Goal: Learn about a topic

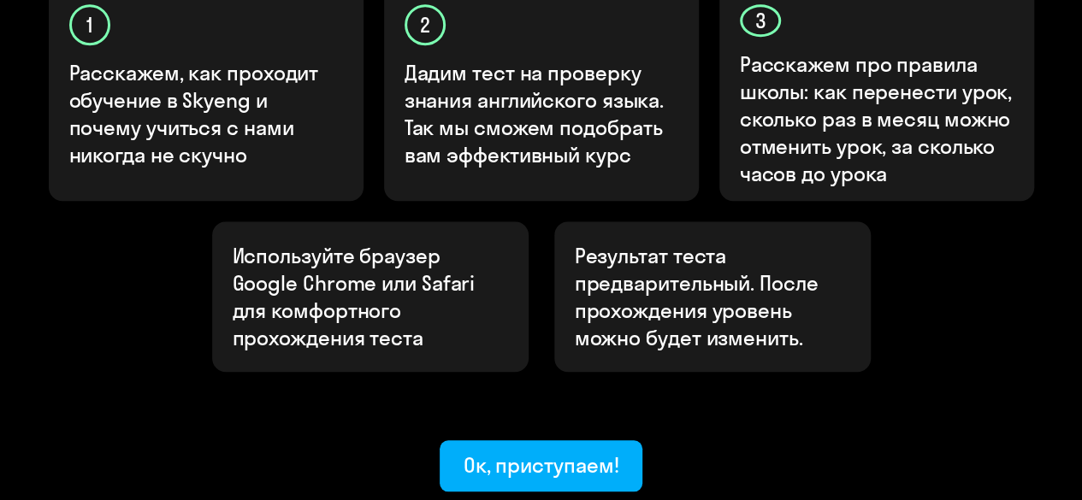
scroll to position [648, 0]
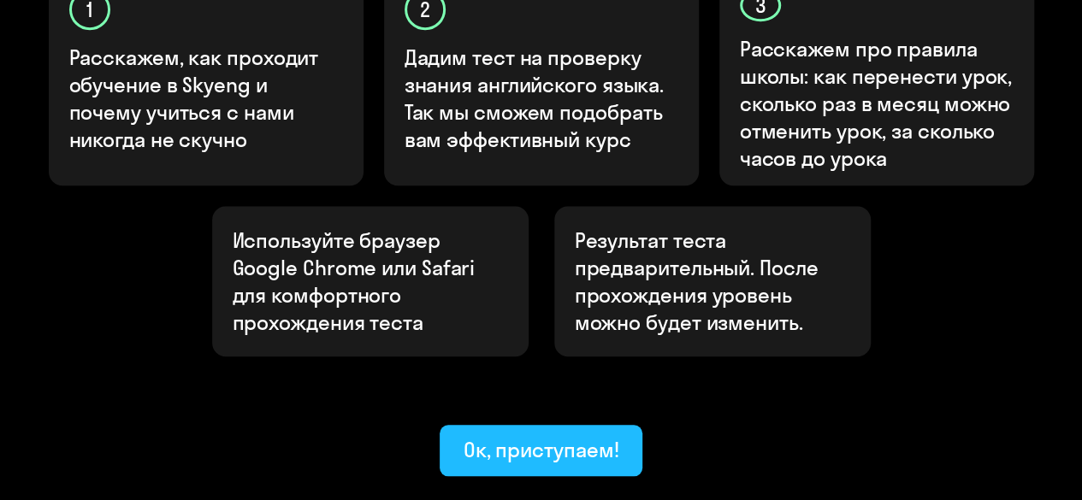
click at [530, 436] on div "Ок, приступаем!" at bounding box center [542, 449] width 156 height 27
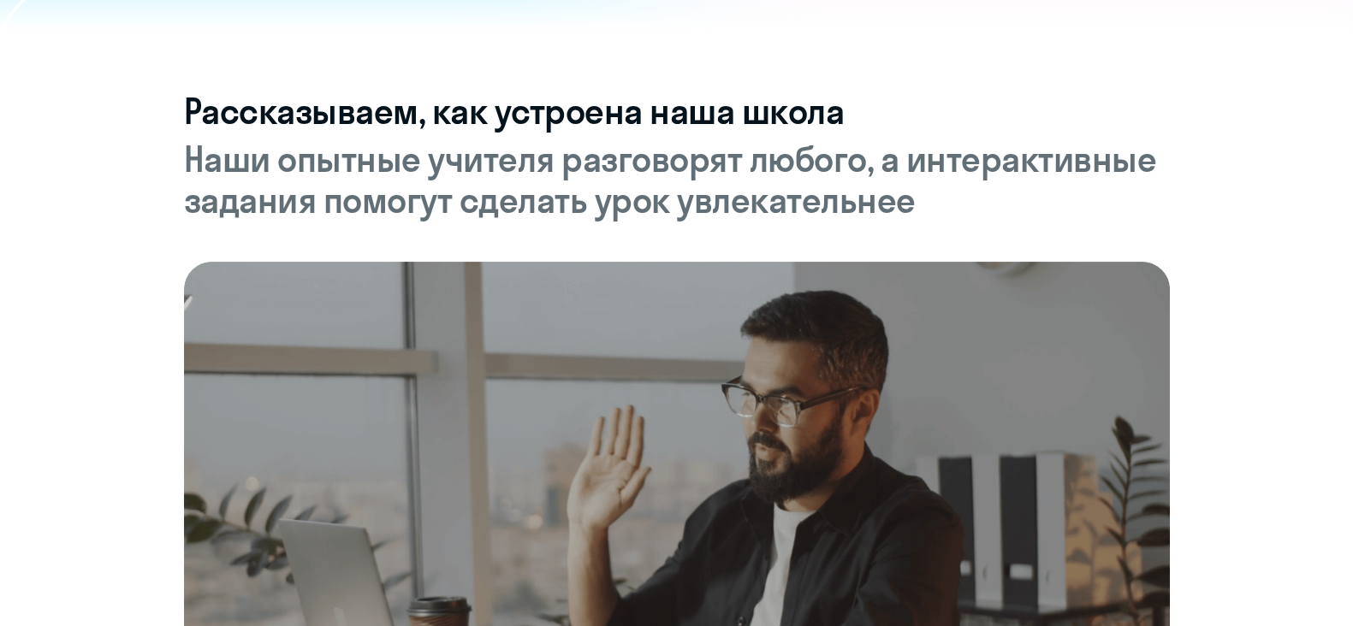
scroll to position [642, 0]
